Goal: Task Accomplishment & Management: Manage account settings

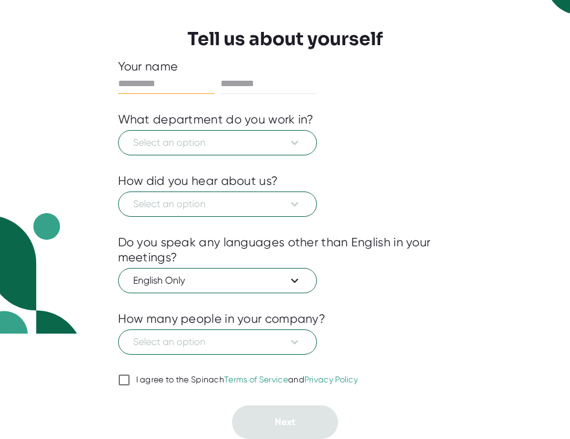
scroll to position [105, 0]
click at [126, 381] on input "I agree to the Spinach Terms of Service and Privacy Policy" at bounding box center [124, 380] width 12 height 14
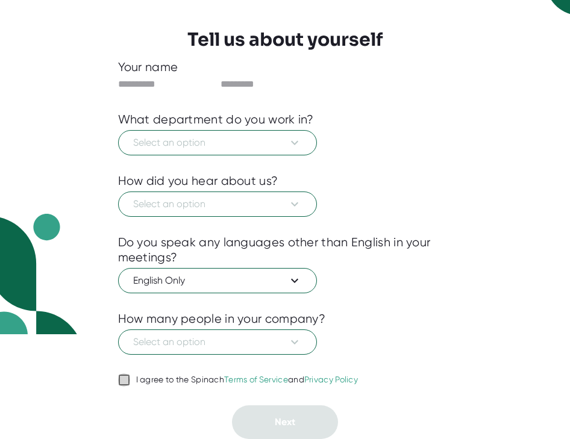
checkbox input "true"
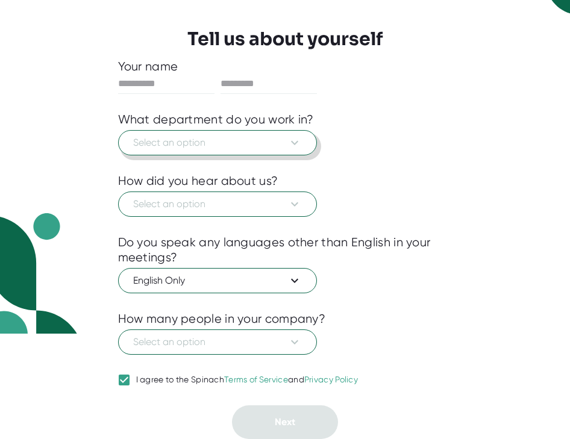
click at [300, 145] on icon at bounding box center [294, 142] width 14 height 14
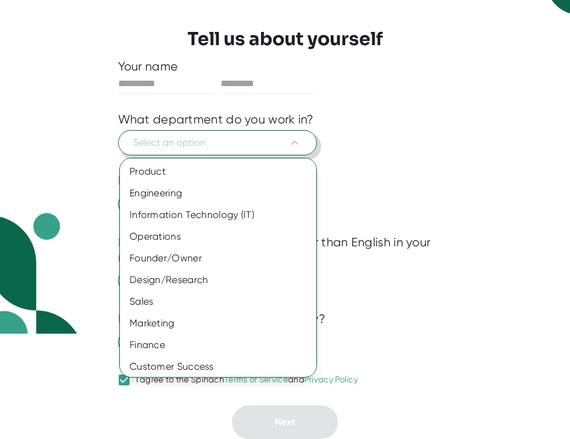
click at [166, 76] on div at bounding box center [285, 219] width 570 height 439
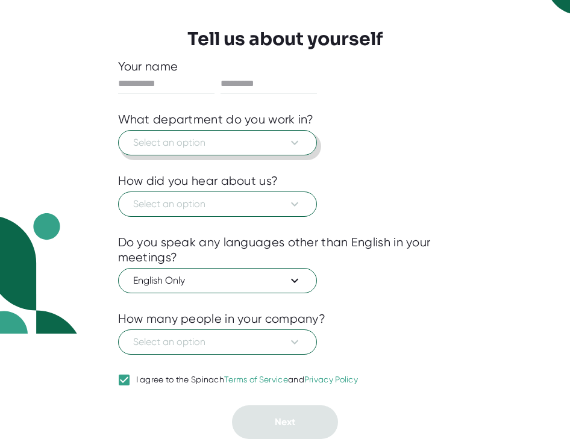
click at [166, 83] on div "Product Engineering Information Technology (IT) Operations Founder/Owner Design…" at bounding box center [285, 219] width 570 height 439
click at [141, 85] on input "text" at bounding box center [166, 83] width 96 height 19
type input "****"
click at [257, 79] on input "text" at bounding box center [268, 83] width 96 height 19
type input "********"
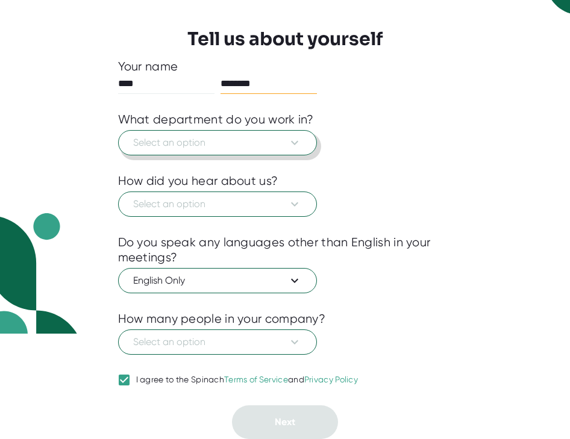
click at [407, 270] on div "English Only" at bounding box center [285, 279] width 334 height 28
click at [297, 141] on icon at bounding box center [294, 142] width 14 height 14
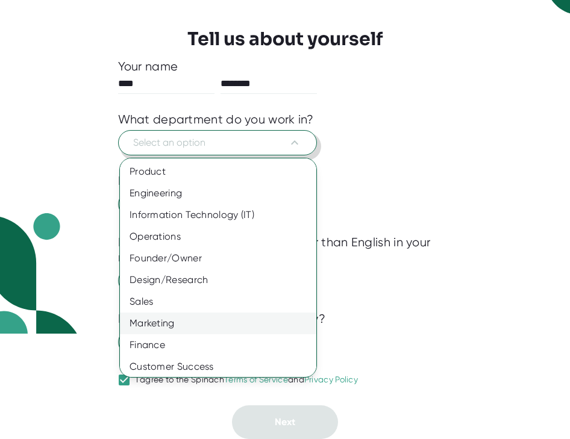
click at [247, 320] on div "Marketing" at bounding box center [218, 323] width 196 height 22
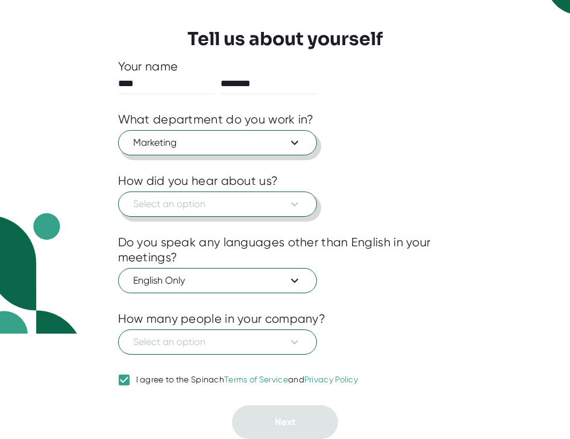
click at [294, 202] on icon at bounding box center [294, 204] width 14 height 14
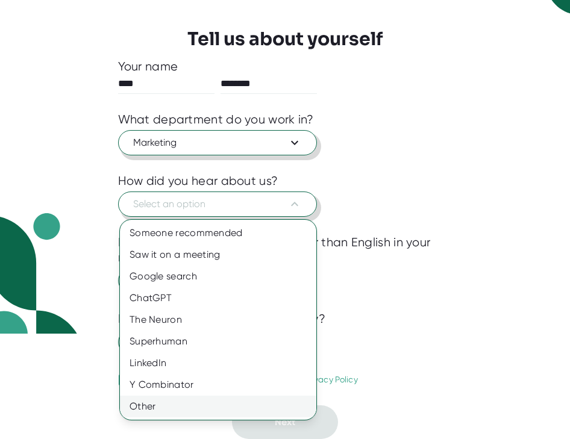
click at [226, 408] on div "Other" at bounding box center [218, 407] width 196 height 22
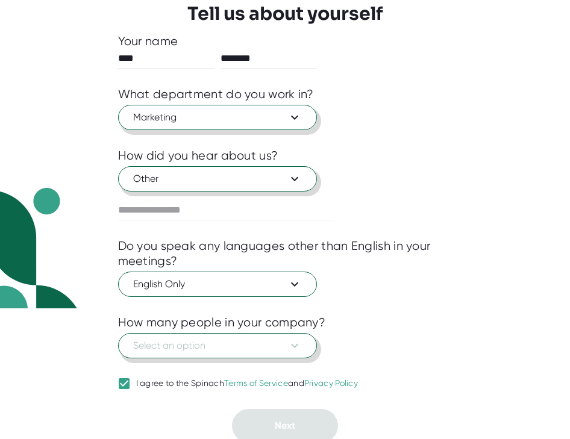
scroll to position [132, 0]
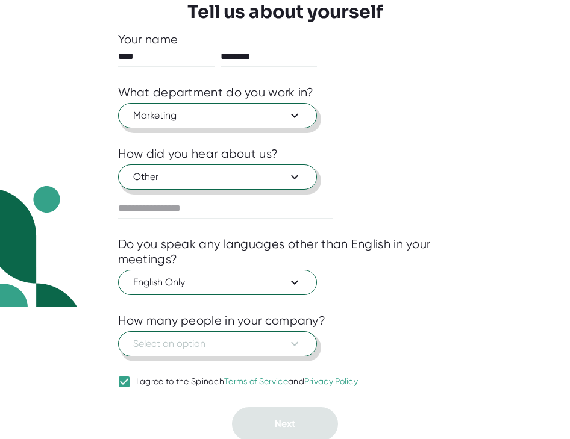
click at [295, 346] on icon at bounding box center [294, 344] width 14 height 14
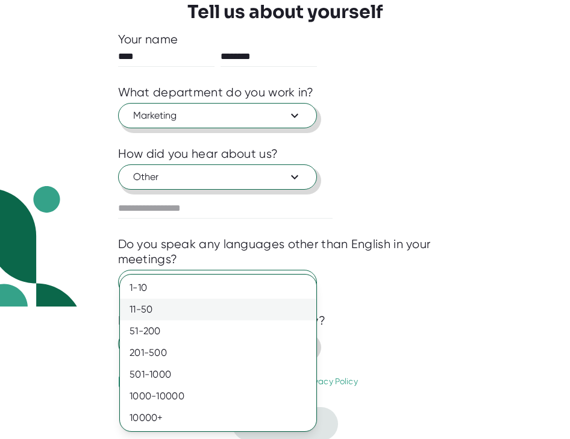
click at [223, 306] on div "11-50" at bounding box center [218, 310] width 196 height 22
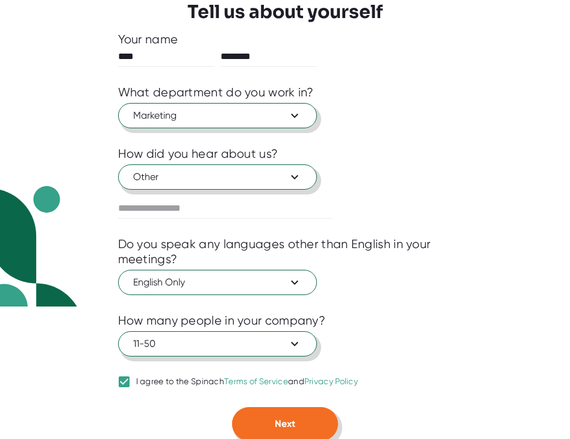
click at [305, 424] on button "Next" at bounding box center [285, 424] width 106 height 34
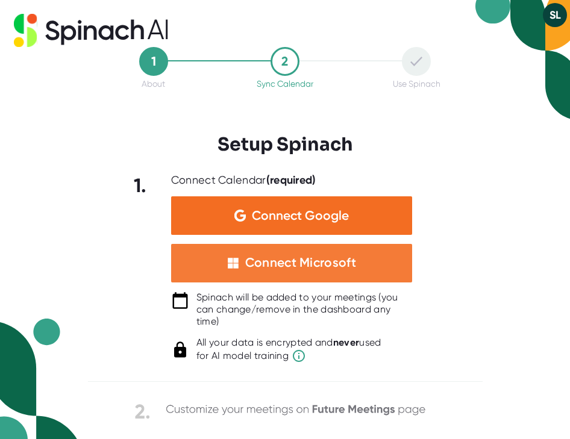
scroll to position [0, 0]
click at [256, 250] on div "Connect Microsoft" at bounding box center [291, 263] width 241 height 39
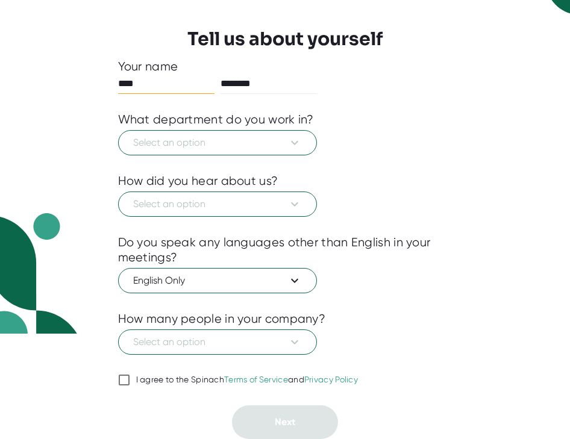
scroll to position [105, 0]
click at [126, 382] on input "I agree to the Spinach Terms of Service and Privacy Policy" at bounding box center [124, 380] width 12 height 14
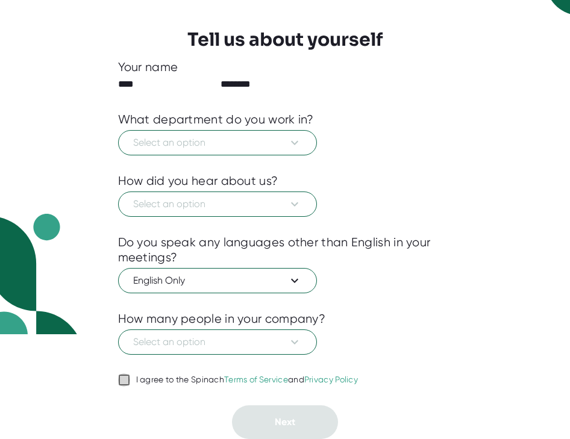
checkbox input "true"
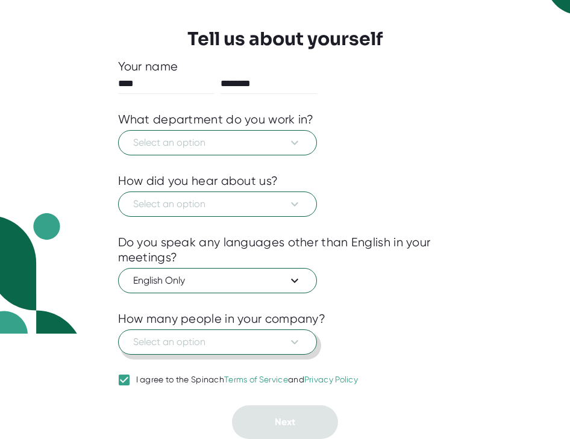
click at [298, 339] on icon at bounding box center [294, 342] width 14 height 14
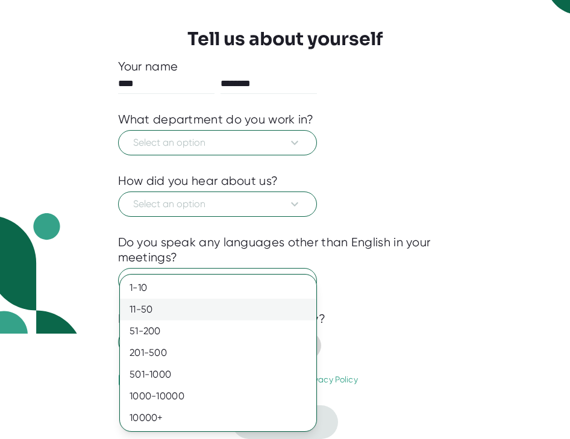
click at [235, 308] on div "11-50" at bounding box center [218, 310] width 196 height 22
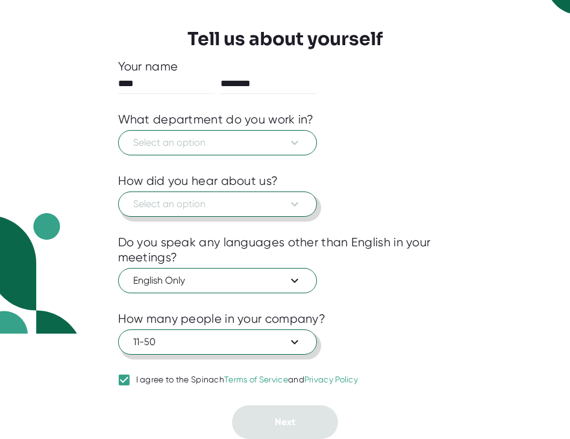
click at [291, 199] on icon at bounding box center [294, 204] width 14 height 14
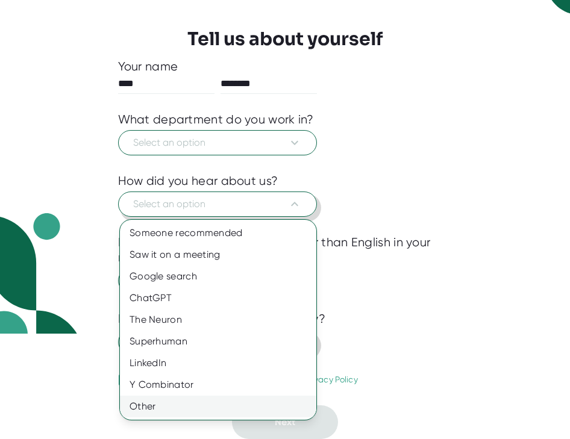
click at [199, 409] on div "Other" at bounding box center [218, 407] width 196 height 22
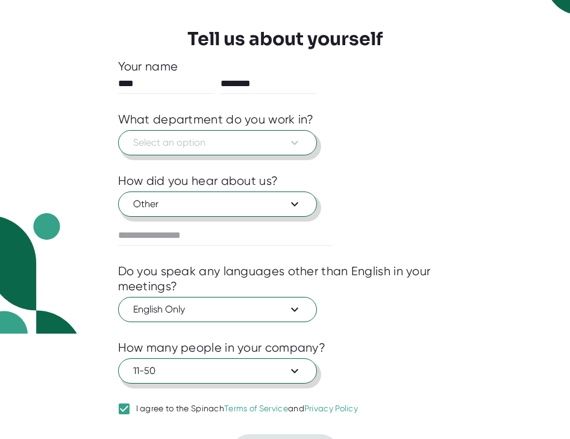
click at [285, 138] on span "Select an option" at bounding box center [217, 142] width 169 height 14
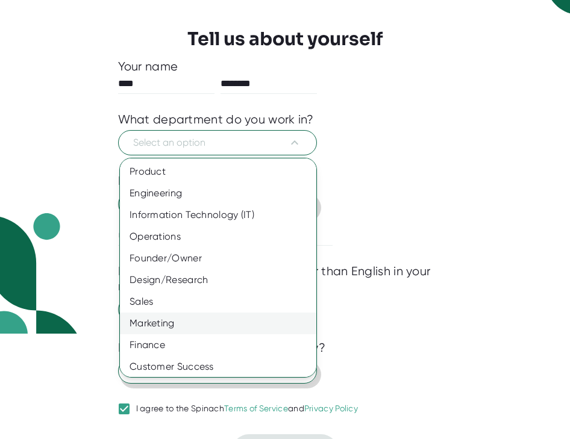
click at [211, 325] on div "Marketing" at bounding box center [218, 323] width 196 height 22
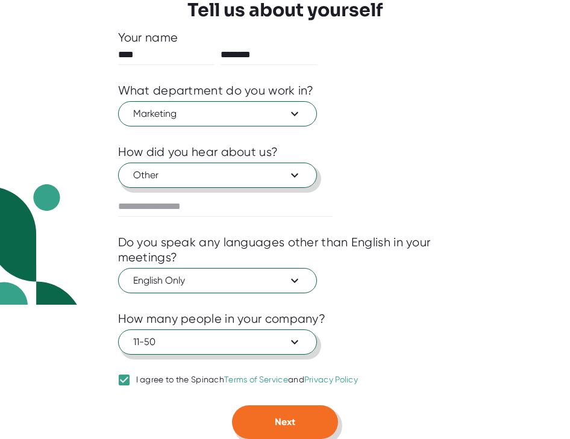
scroll to position [134, 0]
click at [308, 412] on button "Next" at bounding box center [285, 422] width 106 height 34
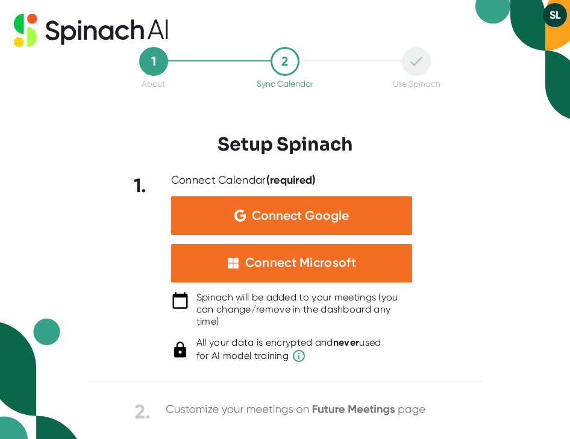
scroll to position [0, 0]
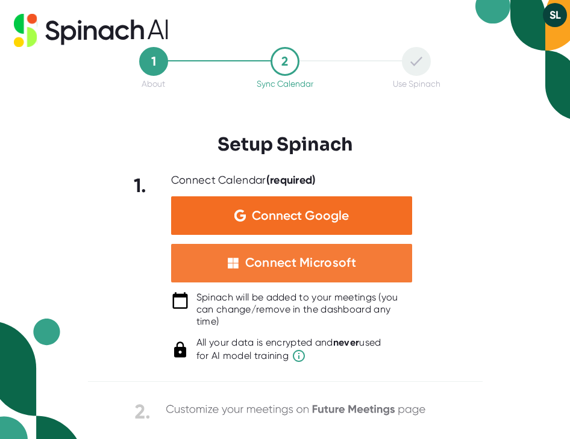
click at [330, 270] on div "Connect Microsoft" at bounding box center [300, 263] width 111 height 16
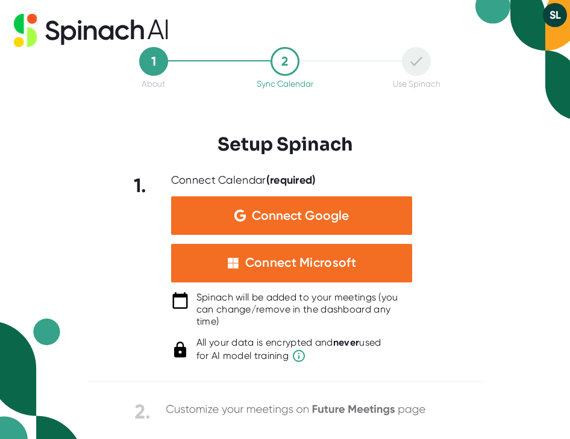
click at [148, 61] on div "1" at bounding box center [153, 61] width 29 height 29
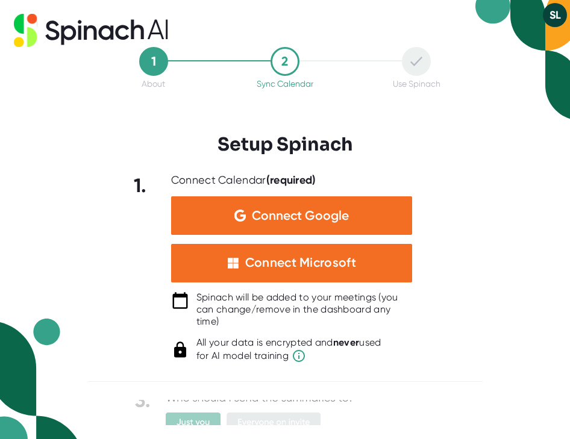
scroll to position [187, 0]
click at [553, 15] on button "SL" at bounding box center [554, 15] width 24 height 24
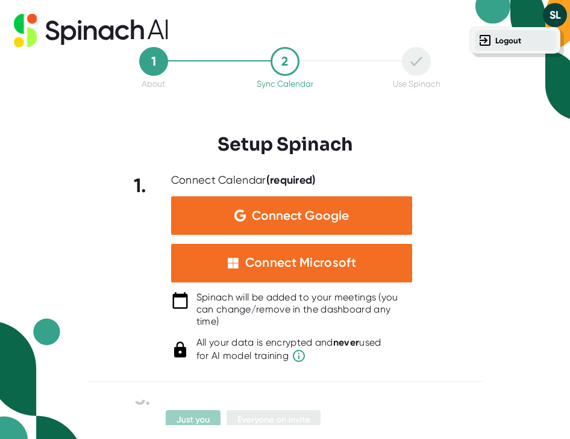
click at [512, 43] on b "Logout" at bounding box center [508, 41] width 26 height 10
